Goal: Check status: Check status

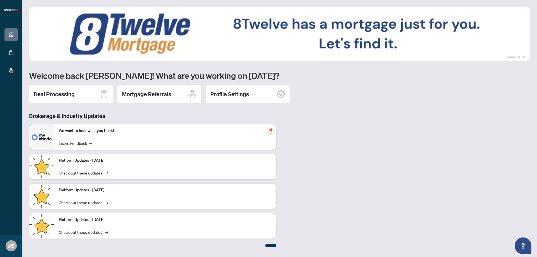
click at [85, 99] on div "Deal Processing" at bounding box center [71, 94] width 84 height 18
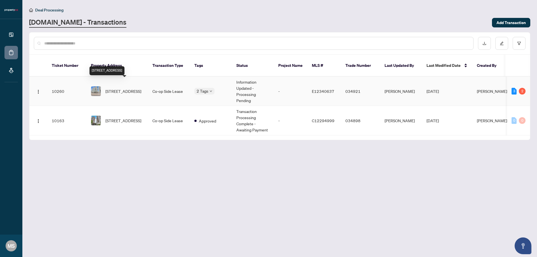
click at [118, 88] on span "[STREET_ADDRESS]" at bounding box center [124, 91] width 36 height 6
click at [128, 88] on span "[STREET_ADDRESS]" at bounding box center [124, 91] width 36 height 6
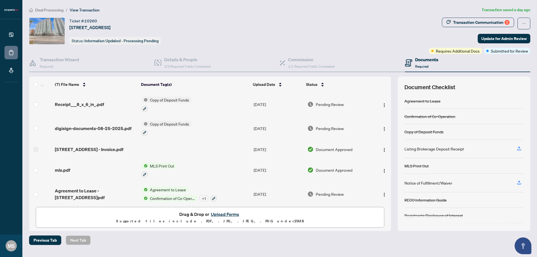
click at [481, 20] on div "Transaction Communication 2" at bounding box center [481, 22] width 57 height 9
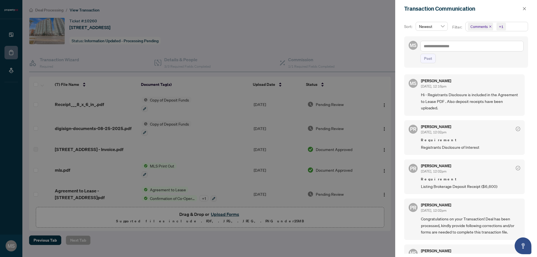
click at [486, 105] on span "Hi - Registrants Disclosure is included in the Agreement to Lease PDF . Also de…" at bounding box center [470, 102] width 99 height 20
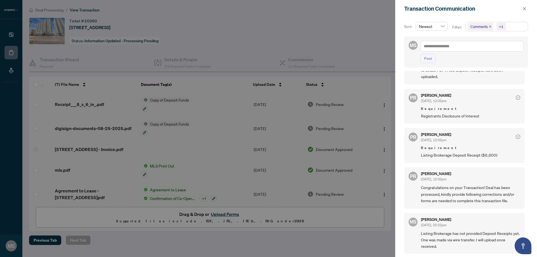
scroll to position [32, 0]
click at [471, 108] on span "Requirement" at bounding box center [470, 109] width 99 height 6
click at [473, 137] on div "[PERSON_NAME] [DATE], 12:02pm" at bounding box center [470, 137] width 99 height 10
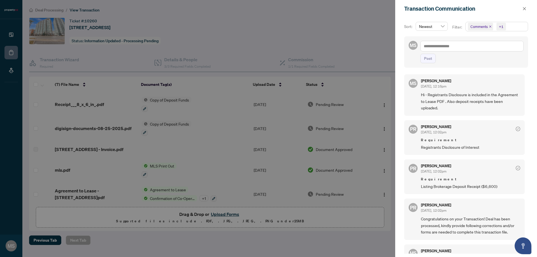
click at [468, 104] on span "Hi - Registrants Disclosure is included in the Agreement to Lease PDF . Also de…" at bounding box center [470, 102] width 99 height 20
click at [468, 103] on span "Hi - Registrants Disclosure is included in the Agreement to Lease PDF . Also de…" at bounding box center [470, 102] width 99 height 20
click at [494, 104] on span "Hi - Registrants Disclosure is included in the Agreement to Lease PDF . Also de…" at bounding box center [470, 102] width 99 height 20
click at [476, 106] on span "Hi - Registrants Disclosure is included in the Agreement to Lease PDF . Also de…" at bounding box center [470, 102] width 99 height 20
click at [516, 128] on icon "check-circle" at bounding box center [518, 129] width 4 height 4
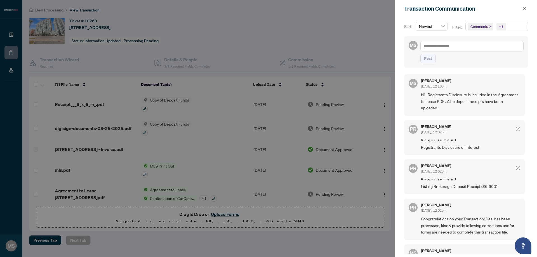
click at [516, 171] on div at bounding box center [518, 167] width 4 height 7
click at [275, 23] on div at bounding box center [268, 128] width 537 height 257
click at [324, 21] on div at bounding box center [268, 128] width 537 height 257
click at [313, 21] on div at bounding box center [268, 128] width 537 height 257
click at [525, 8] on icon "close" at bounding box center [524, 8] width 3 height 3
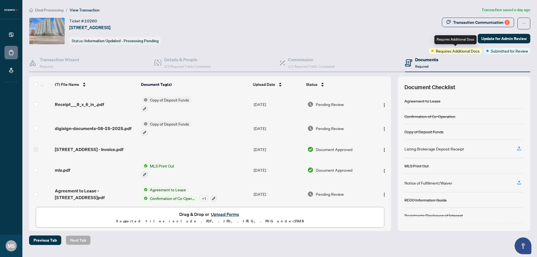
click at [467, 51] on span "Requires Additional Docs" at bounding box center [458, 51] width 44 height 6
click at [504, 52] on span "Submitted for Review" at bounding box center [509, 51] width 37 height 6
click at [502, 51] on span "Submitted for Review" at bounding box center [509, 51] width 37 height 6
click at [352, 38] on div "Ticket #: 10260 [STREET_ADDRESS] Status: Information Updated - Processing Pendi…" at bounding box center [228, 31] width 398 height 27
click at [523, 24] on icon "ellipsis" at bounding box center [524, 24] width 4 height 4
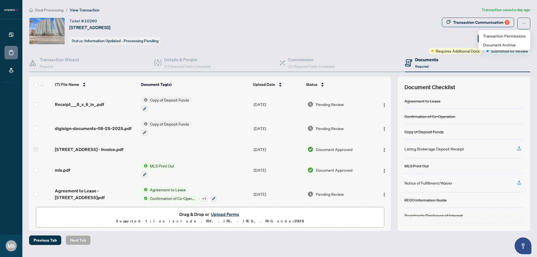
click at [387, 24] on div "Ticket #: 10260 [STREET_ADDRESS] Status: Information Updated - Processing Pendi…" at bounding box center [228, 31] width 398 height 27
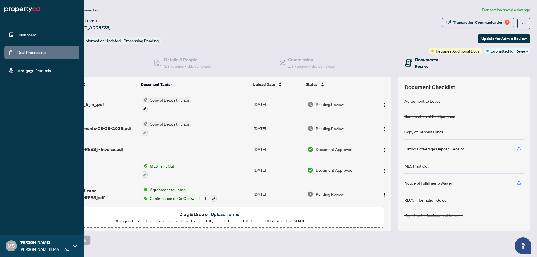
click at [19, 35] on link "Dashboard" at bounding box center [26, 34] width 19 height 5
